Goal: Information Seeking & Learning: Find specific fact

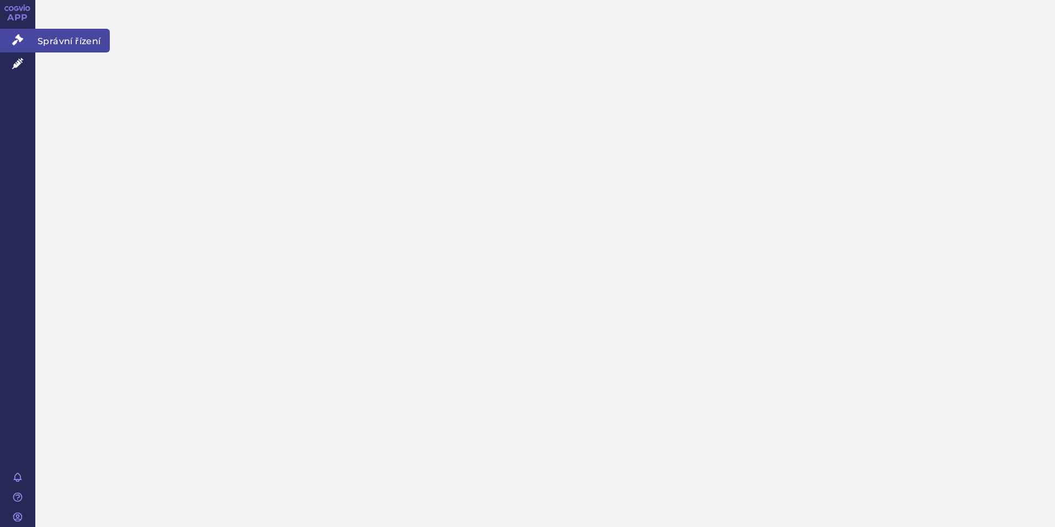
click at [20, 41] on icon at bounding box center [17, 39] width 11 height 11
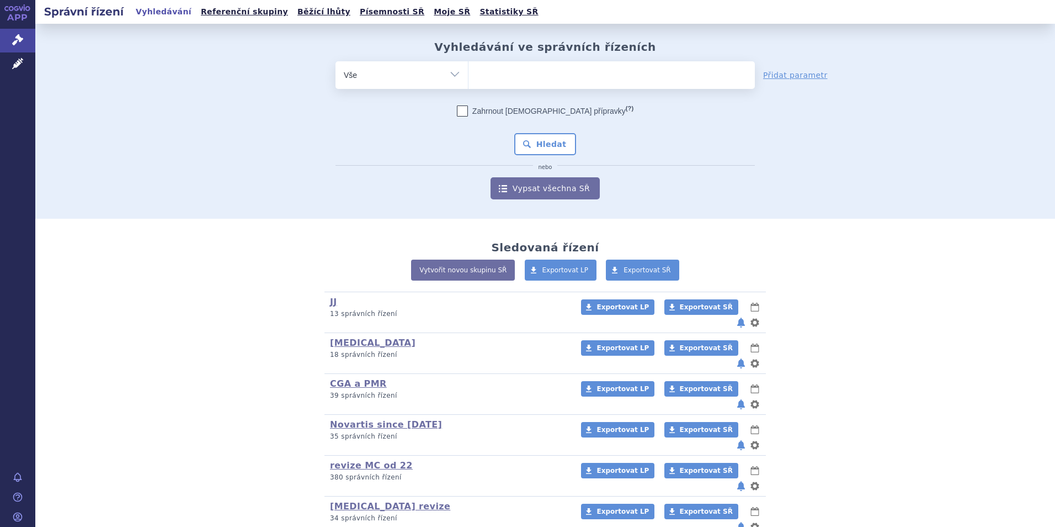
click at [545, 179] on link "Vypsat všechna SŘ" at bounding box center [545, 188] width 109 height 22
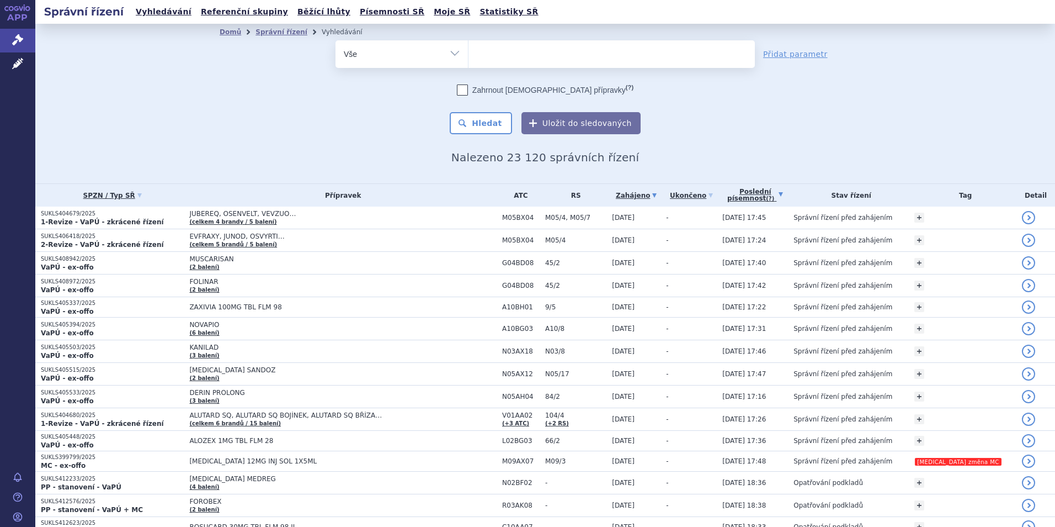
click at [771, 195] on link "Poslední písemnost (?)" at bounding box center [755, 195] width 66 height 23
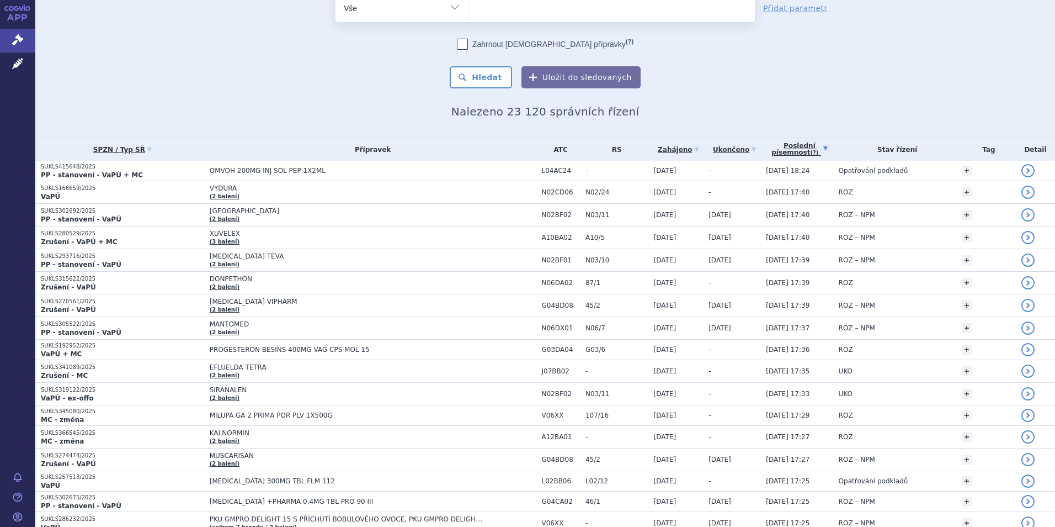
click at [530, 10] on span at bounding box center [612, 8] width 286 height 28
click at [469, 10] on select at bounding box center [468, 8] width 1 height 28
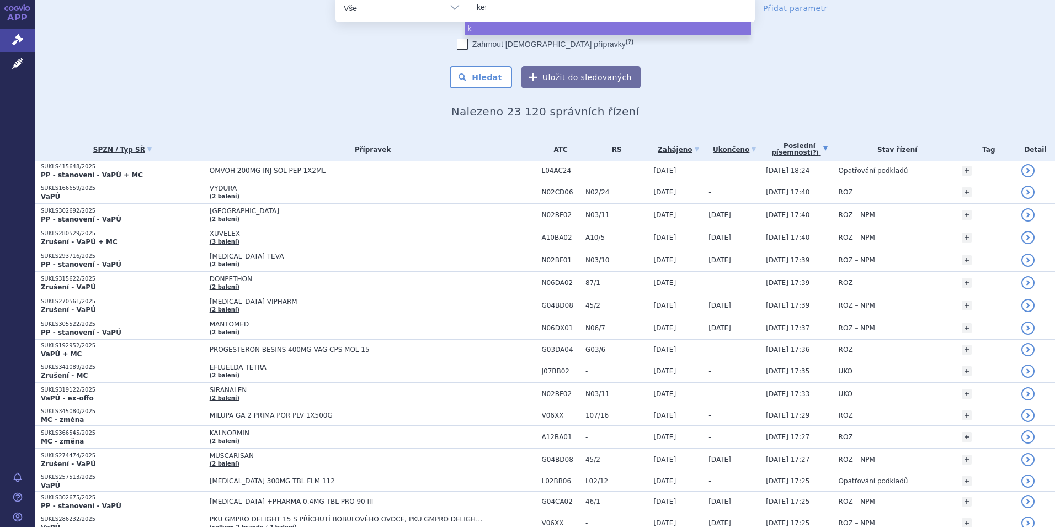
type input "kesi"
type input "kesimt"
type input "kesimtpa"
select select "kesimtpa"
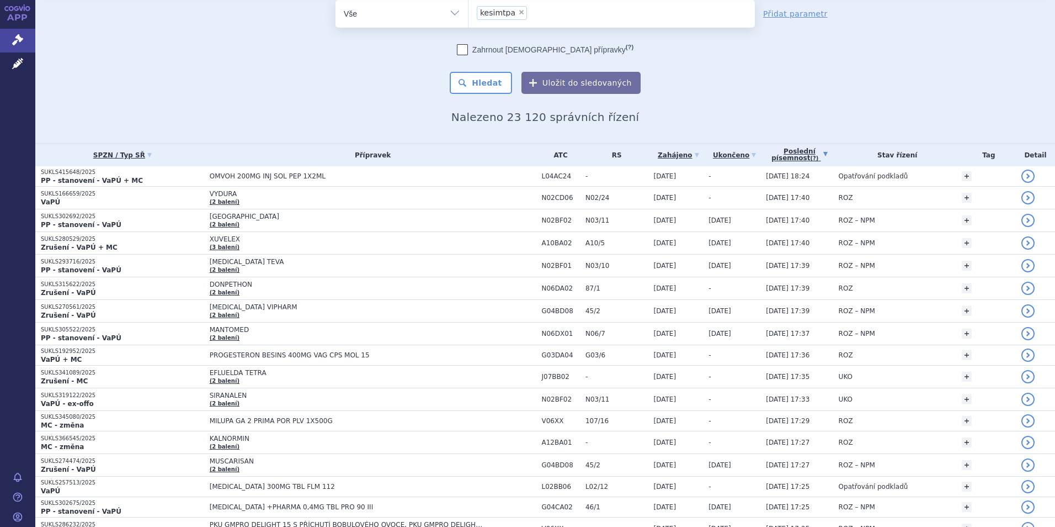
type input "kesimtpa"
select select
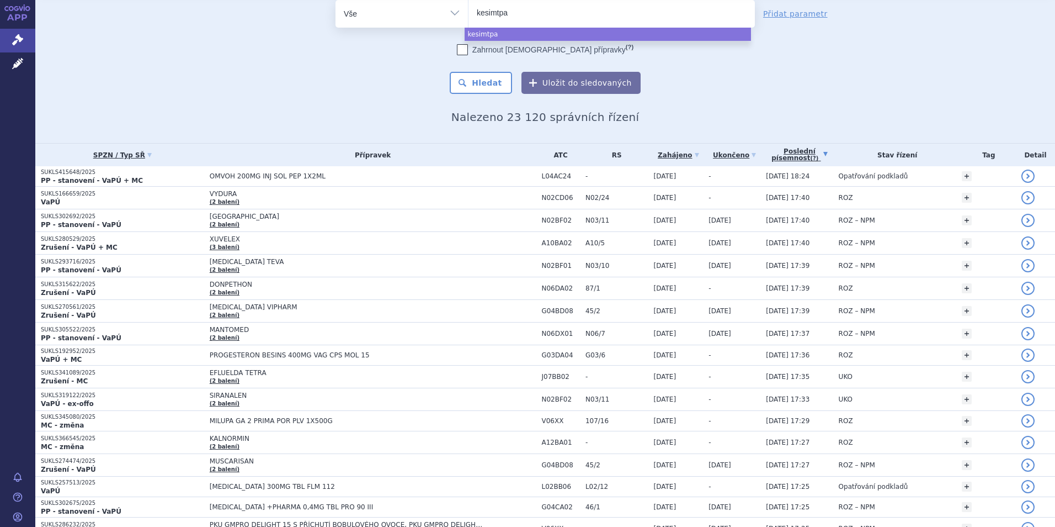
type input "kesimtp"
type input "kesimt"
type input "kesim"
type input "kesimp"
type input "kesimpta"
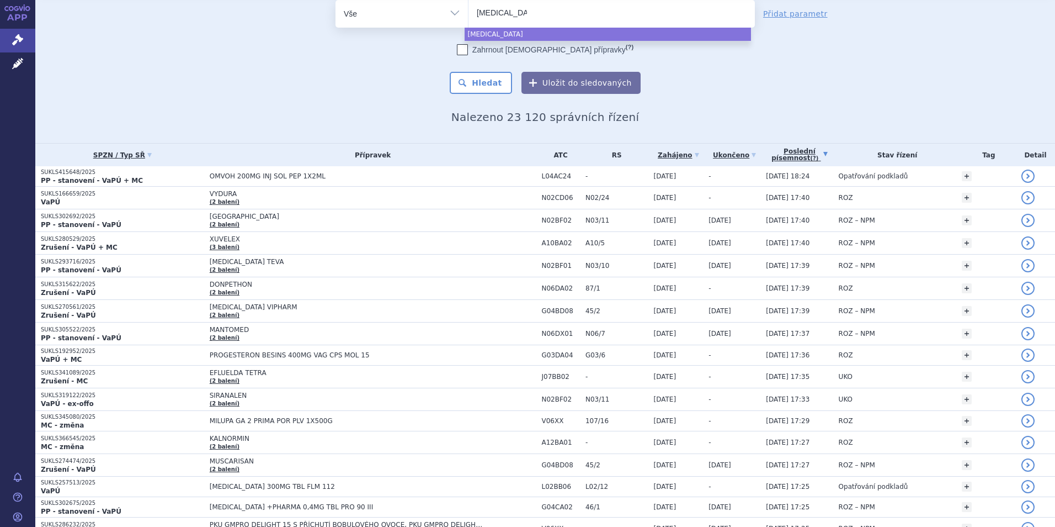
select select "kesimpta"
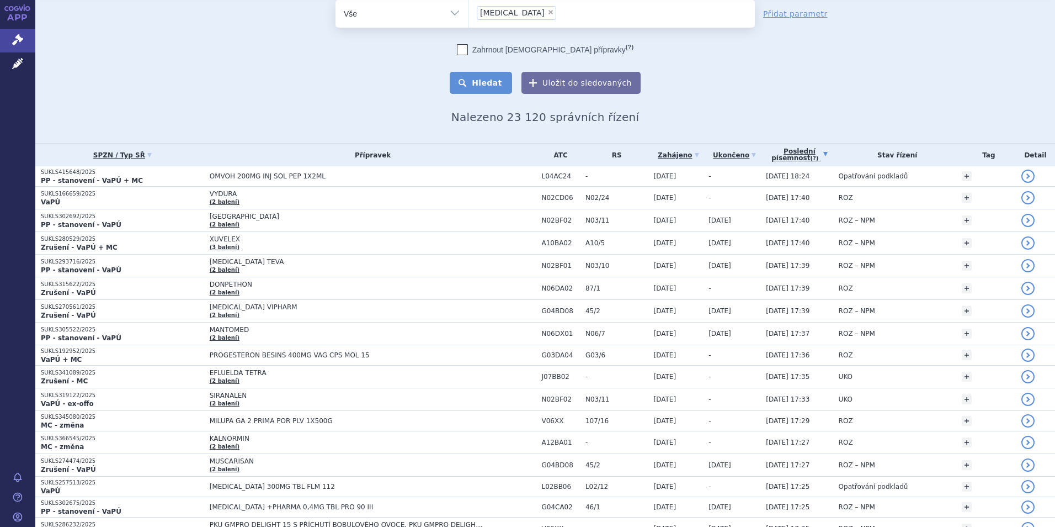
click at [481, 86] on button "Hledat" at bounding box center [481, 83] width 62 height 22
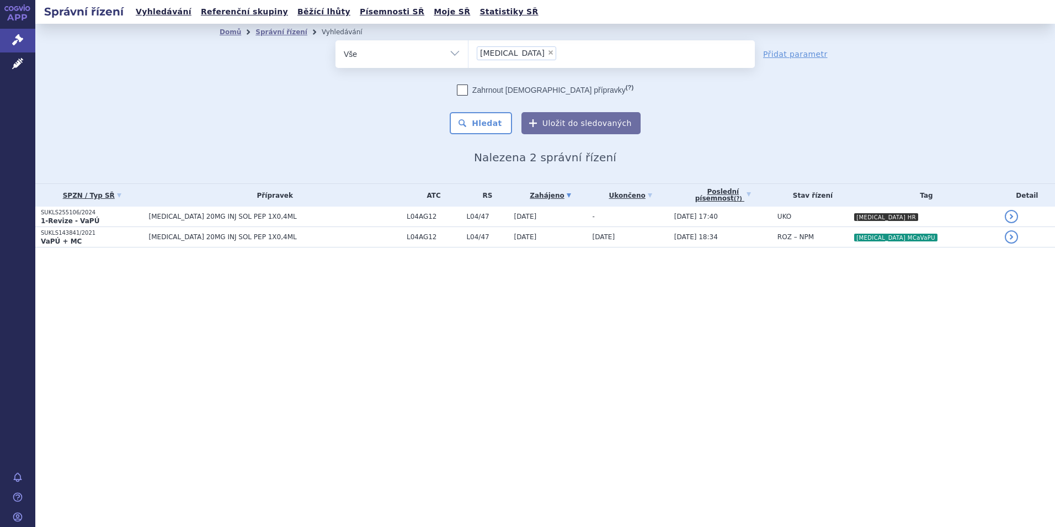
click at [772, 217] on td "[DATE] 17:40" at bounding box center [720, 216] width 103 height 20
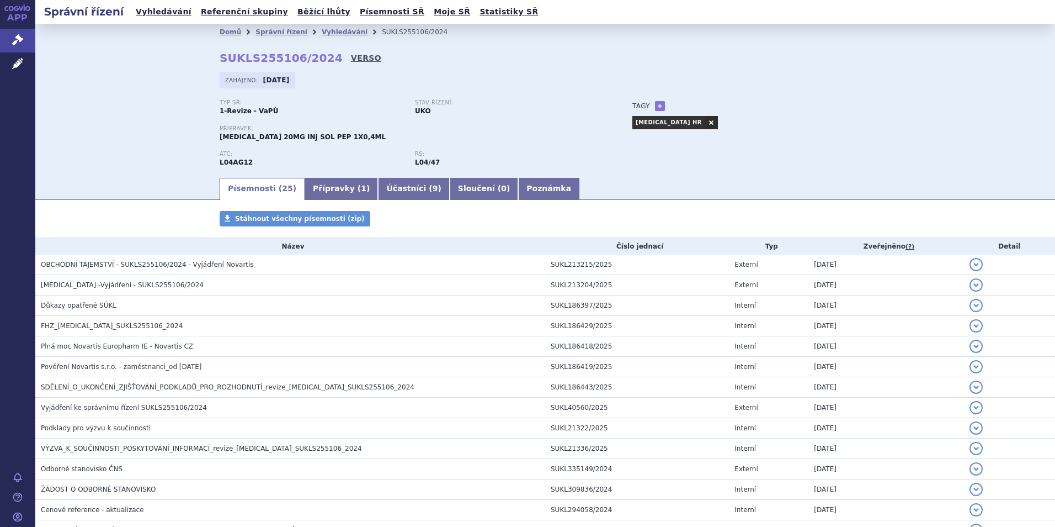
click at [351, 61] on link "VERSO" at bounding box center [366, 57] width 30 height 11
